Goal: Complete application form

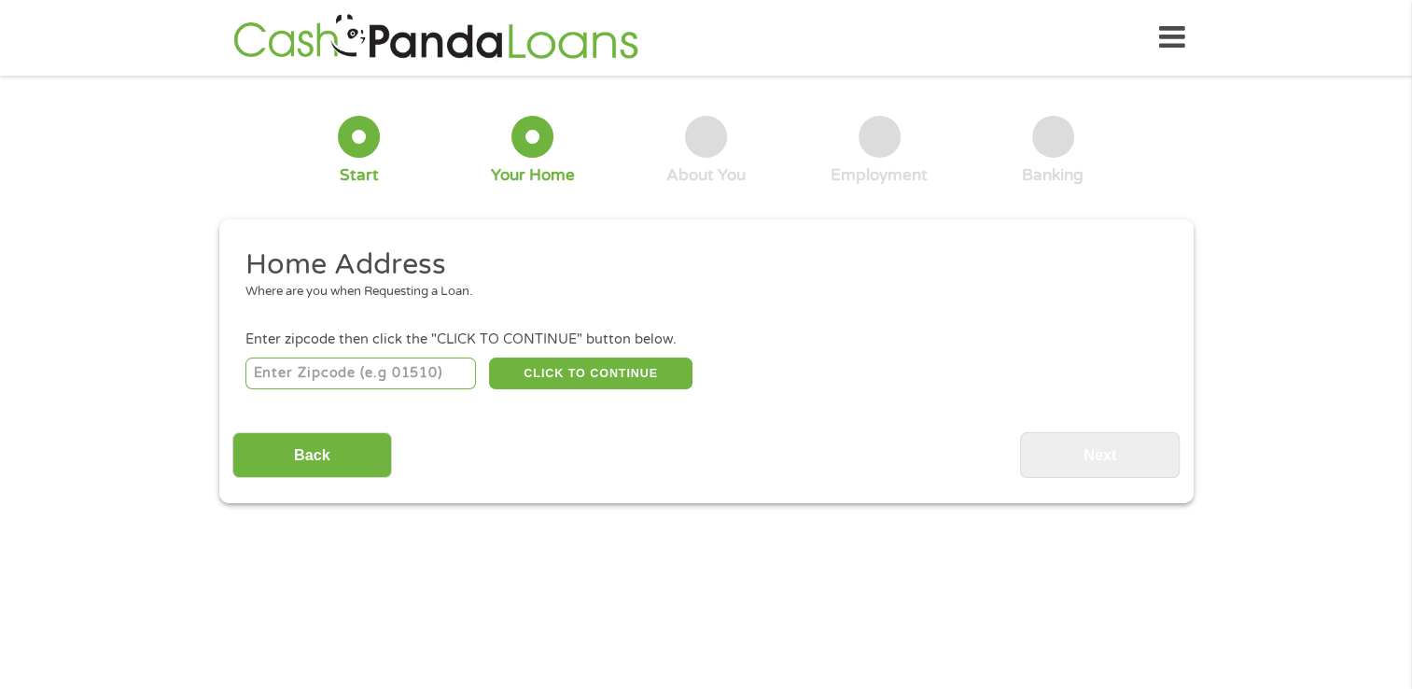
click at [392, 364] on input "number" at bounding box center [360, 373] width 231 height 32
type input "33403"
click at [622, 379] on button "CLICK TO CONTINUE" at bounding box center [590, 373] width 203 height 32
type input "33403"
type input "[GEOGRAPHIC_DATA]"
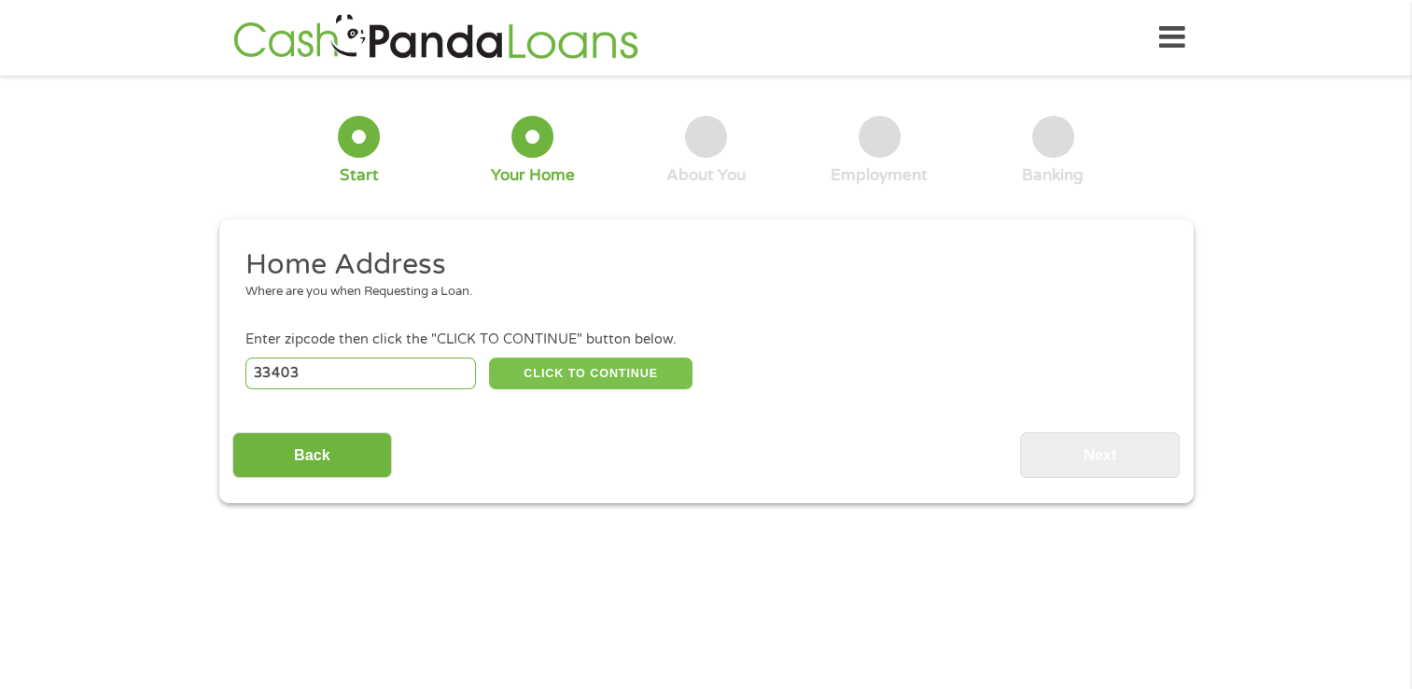
select select "[US_STATE]"
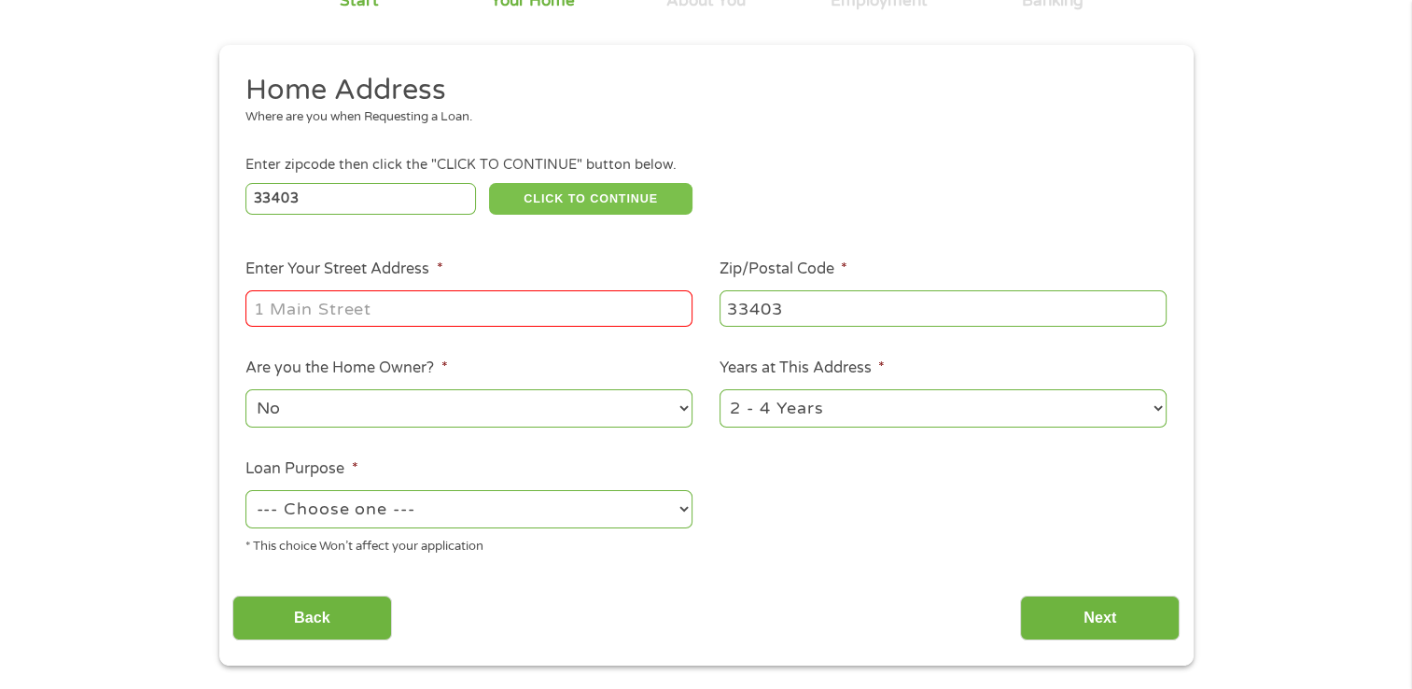
scroll to position [187, 0]
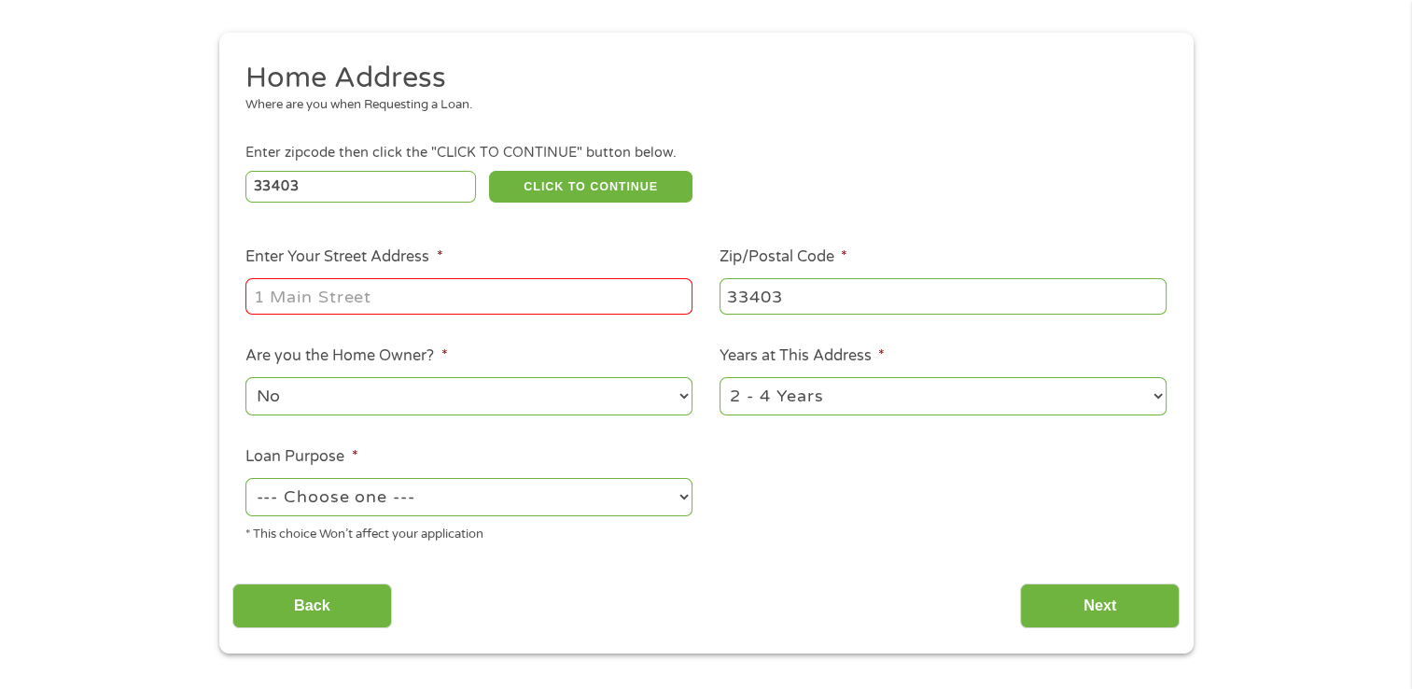
click at [567, 305] on input "Enter Your Street Address *" at bounding box center [468, 295] width 447 height 35
type input "[STREET_ADDRESS]"
click at [472, 502] on select "--- Choose one --- Pay Bills Debt Consolidation Home Improvement Major Purchase…" at bounding box center [468, 497] width 447 height 38
select select "paybills"
click at [245, 480] on select "--- Choose one --- Pay Bills Debt Consolidation Home Improvement Major Purchase…" at bounding box center [468, 497] width 447 height 38
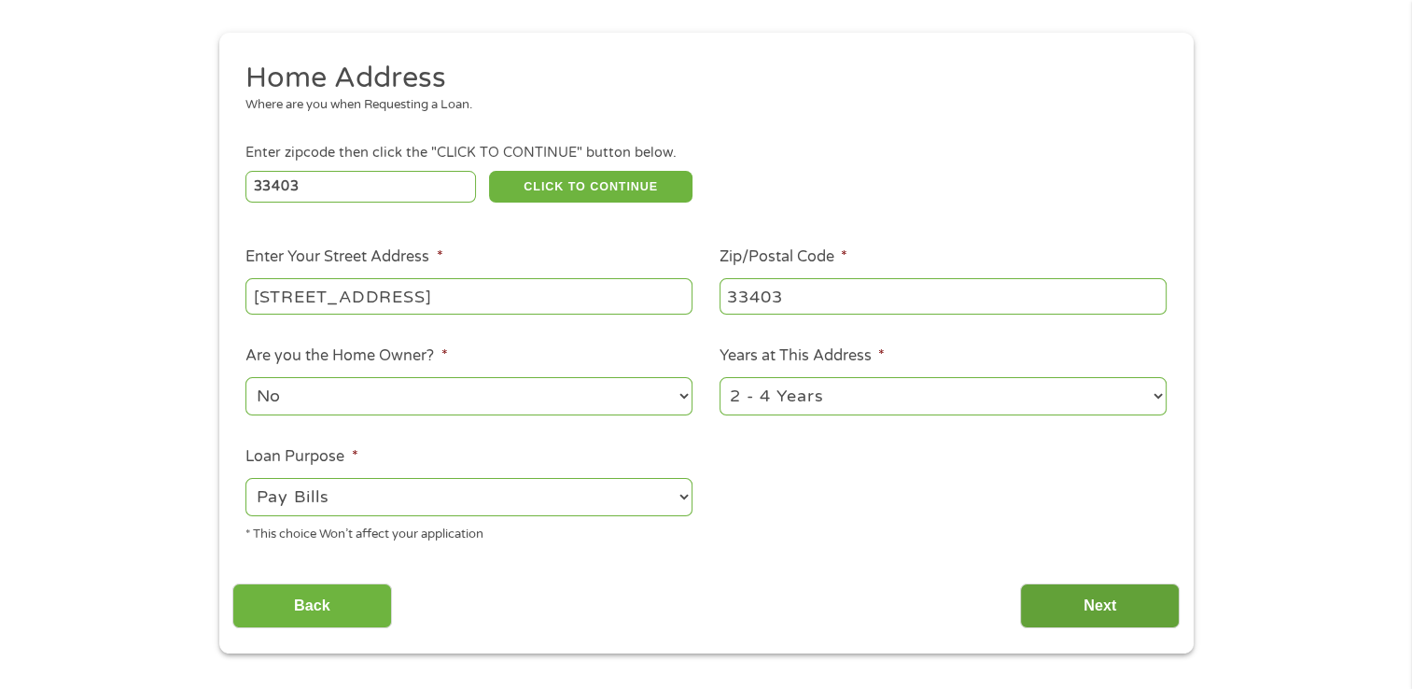
click at [1086, 592] on input "Next" at bounding box center [1100, 606] width 160 height 46
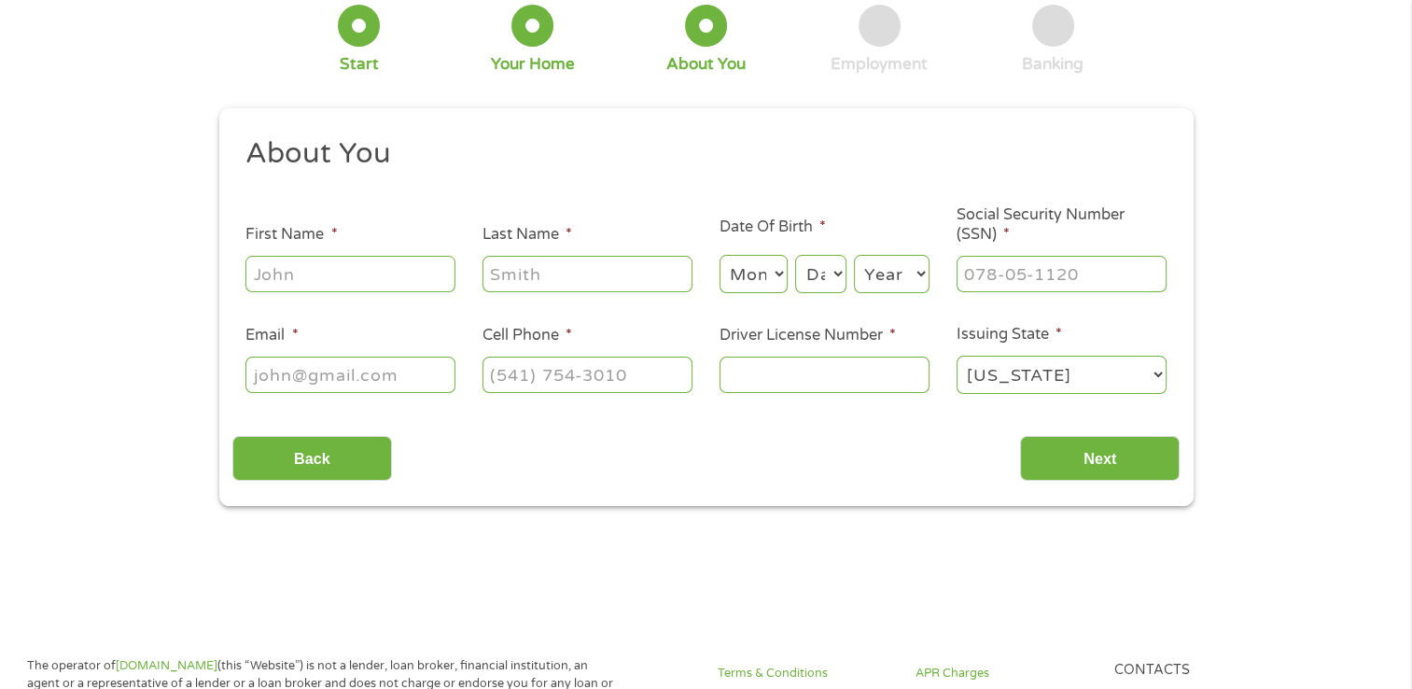
scroll to position [0, 0]
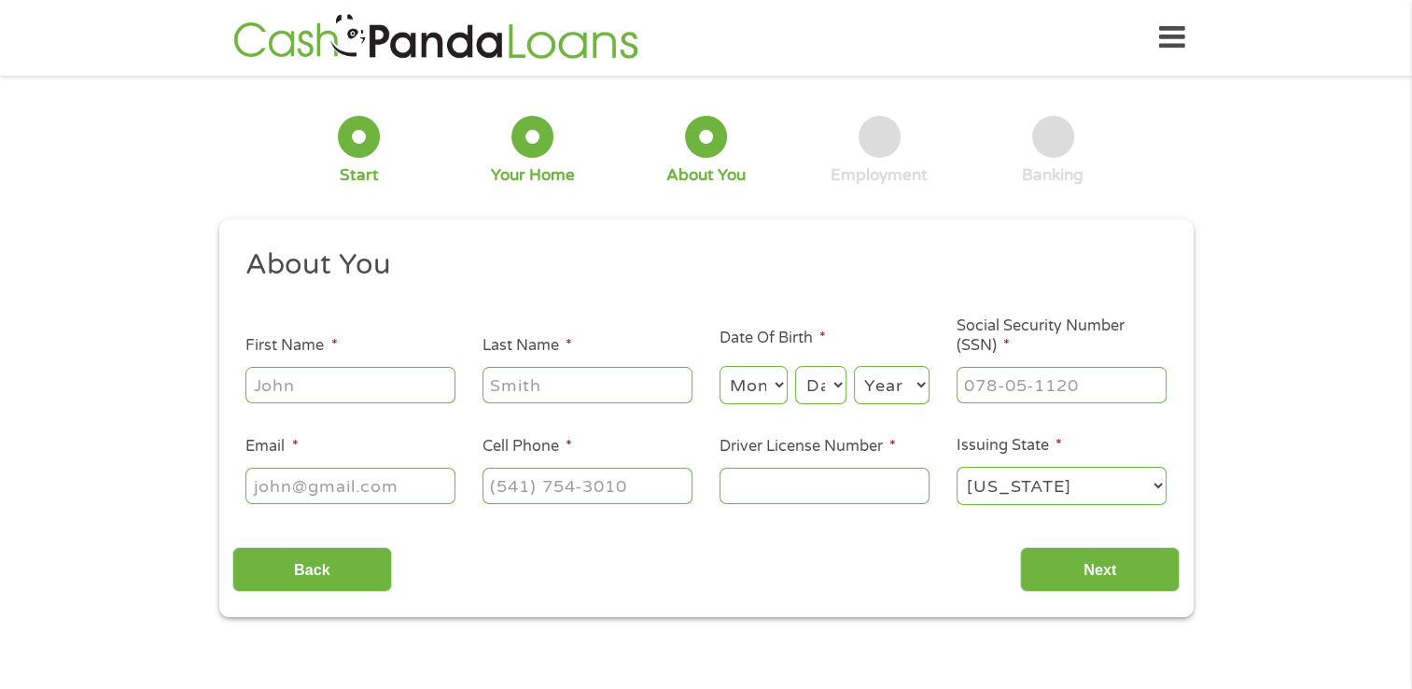
click at [366, 376] on input "First Name *" at bounding box center [350, 384] width 210 height 35
type input "[PERSON_NAME]"
select select "1"
select select "8"
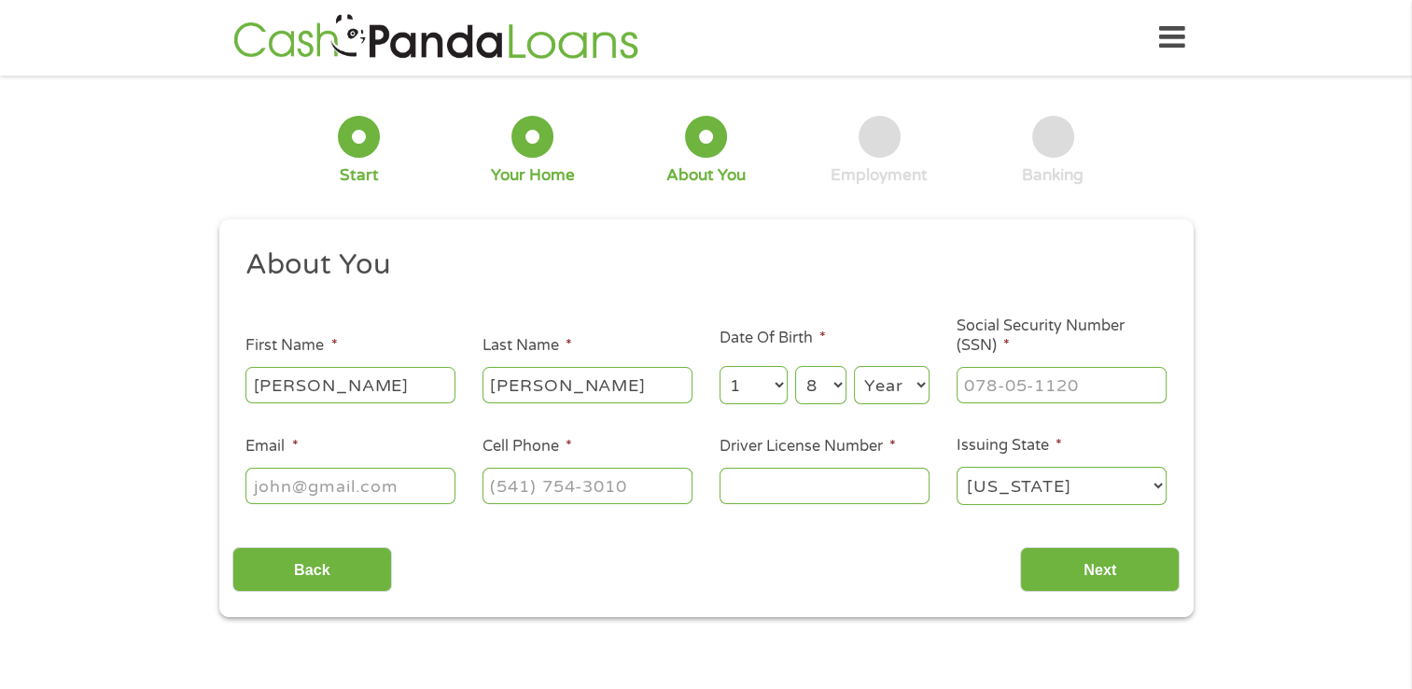
select select "1996"
type input "[EMAIL_ADDRESS][DOMAIN_NAME]"
type input "[PHONE_NUMBER]"
click at [852, 484] on input "Driver License Number *" at bounding box center [825, 485] width 210 height 35
